Goal: Download file/media

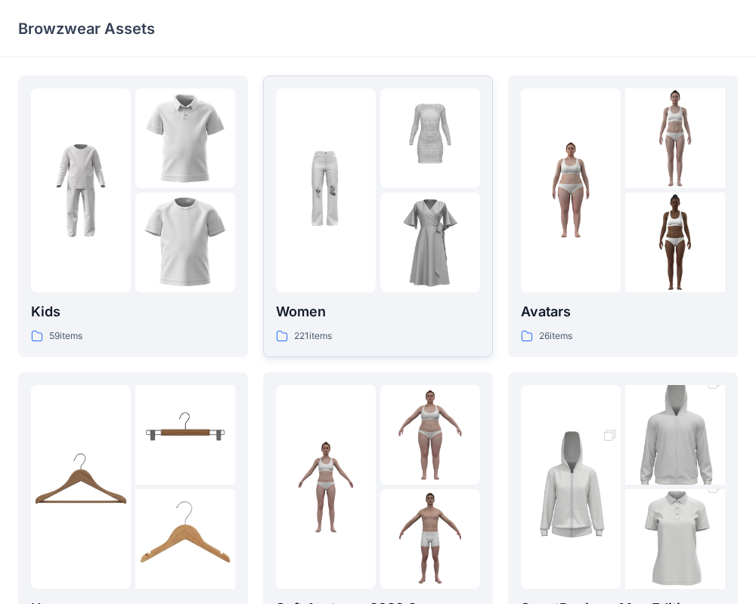
click at [388, 196] on img at bounding box center [430, 243] width 100 height 100
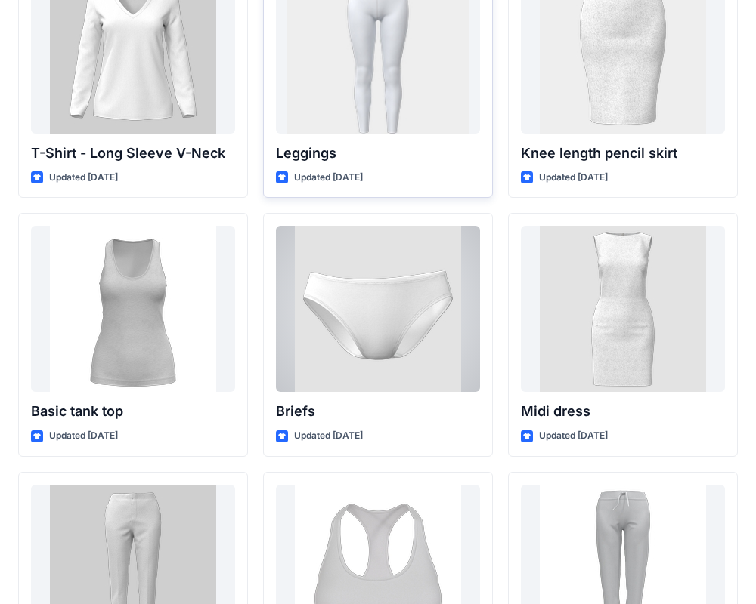
scroll to position [12351, 0]
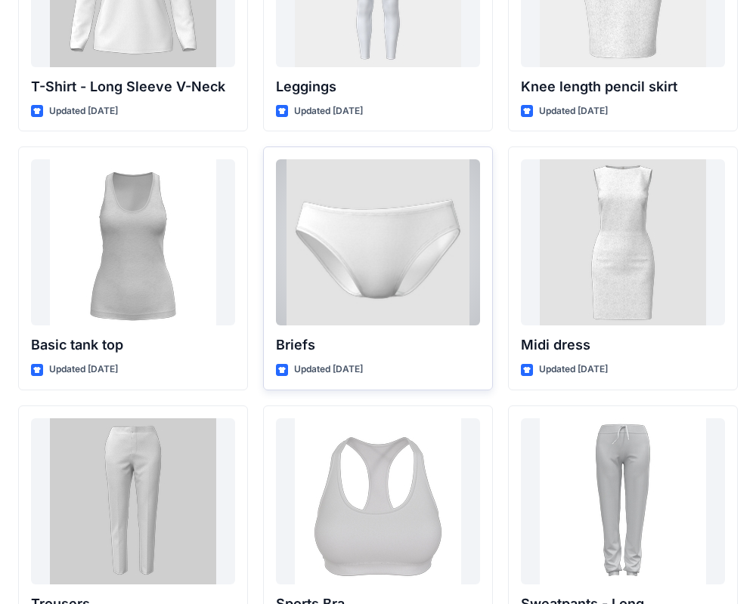
click at [416, 267] on div at bounding box center [378, 242] width 204 height 166
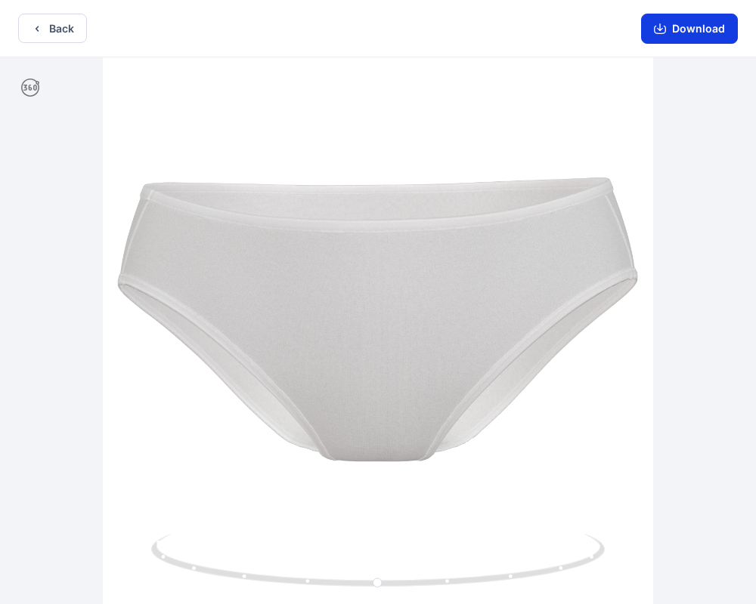
click at [688, 35] on button "Download" at bounding box center [689, 29] width 97 height 30
